Goal: Task Accomplishment & Management: Manage account settings

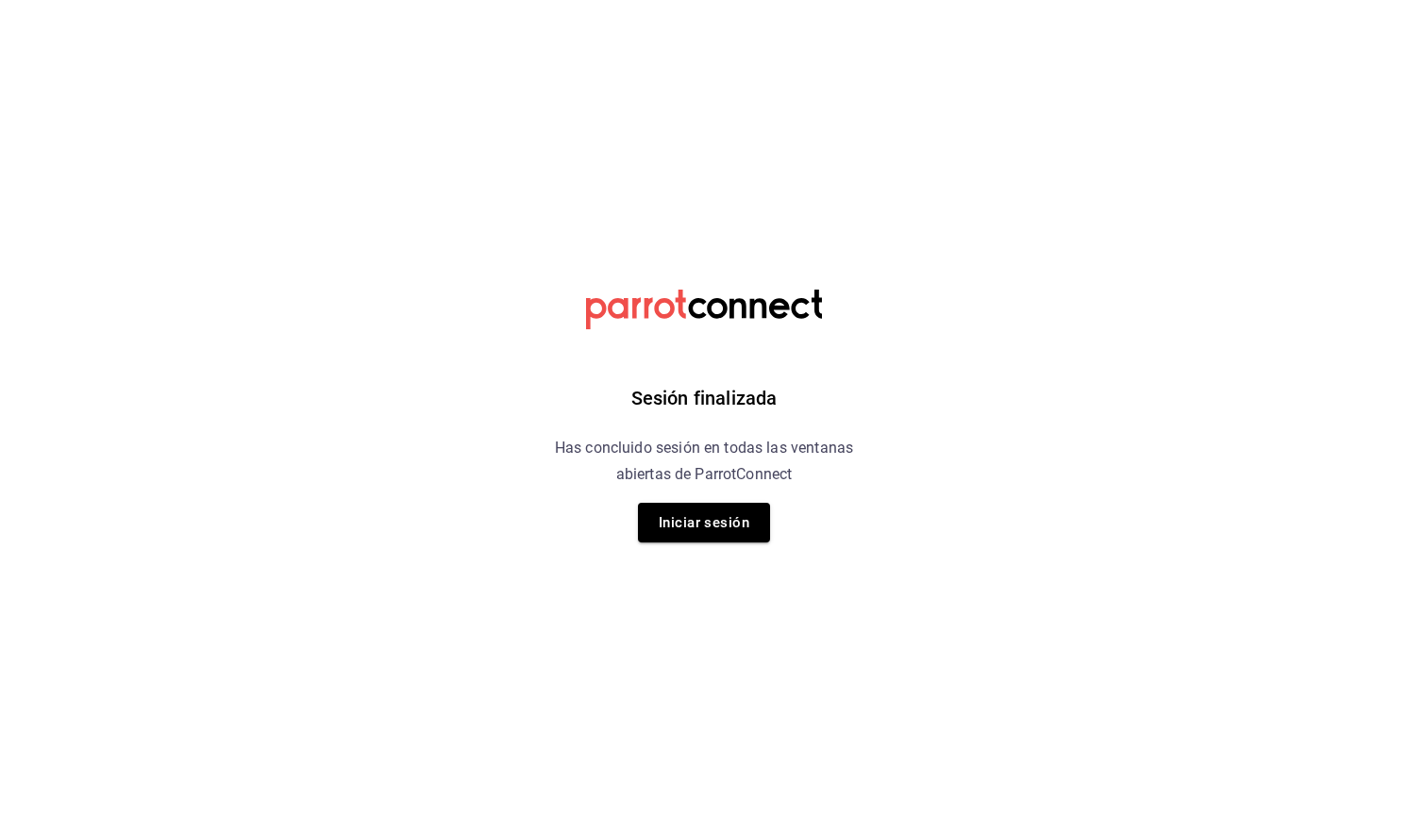
click at [691, 331] on div "Sesión finalizada Has concluido sesión en todas las ventanas abiertas de Parrot…" at bounding box center [704, 416] width 477 height 832
click at [697, 523] on button "Iniciar sesión" at bounding box center [704, 523] width 132 height 40
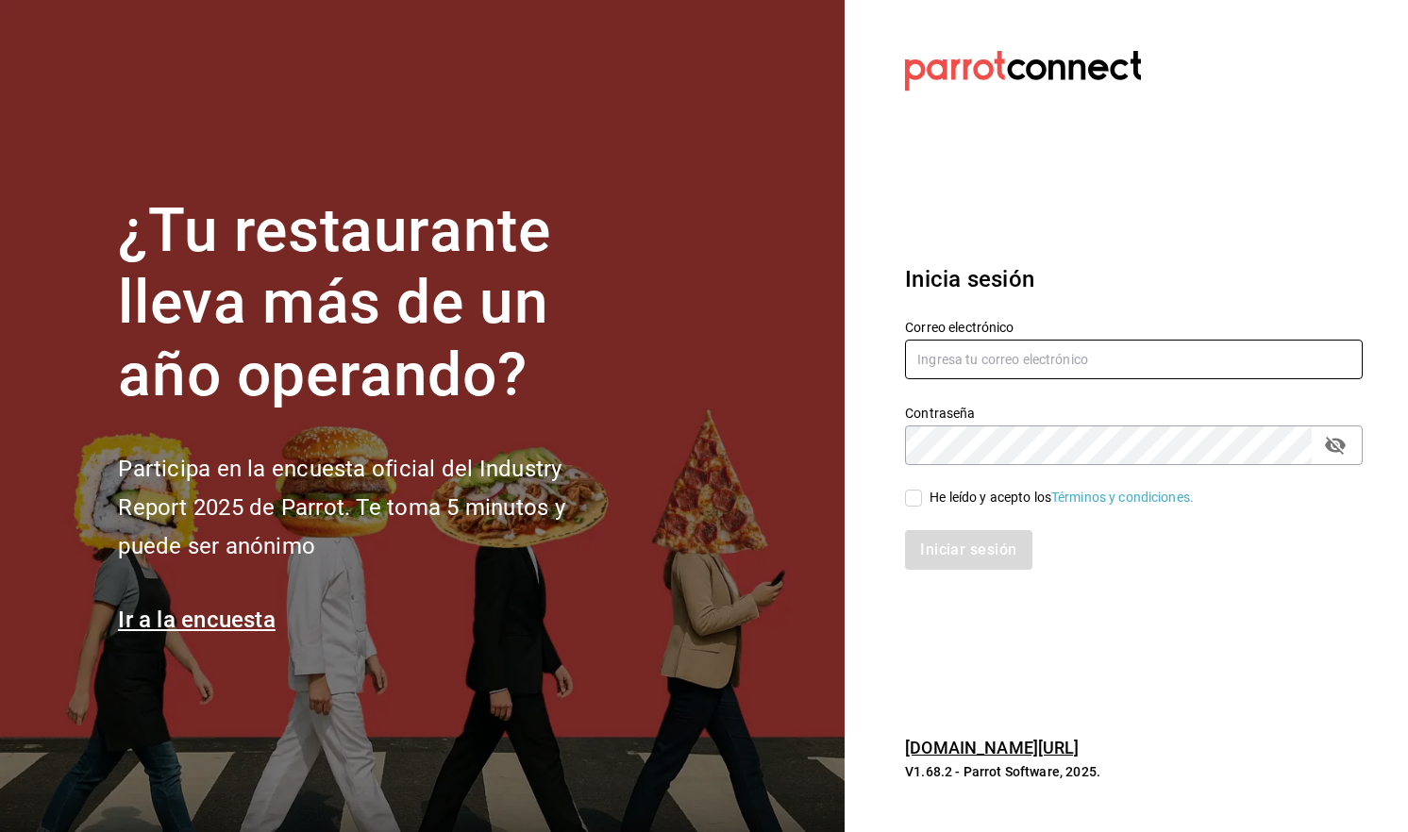
type input "diazchavezbrenda01@gmail.com"
click at [910, 504] on input "He leído y acepto los Términos y condiciones." at bounding box center [913, 498] width 17 height 17
checkbox input "true"
click at [1006, 544] on button "Iniciar sesión" at bounding box center [969, 550] width 128 height 40
